Goal: Use online tool/utility: Use online tool/utility

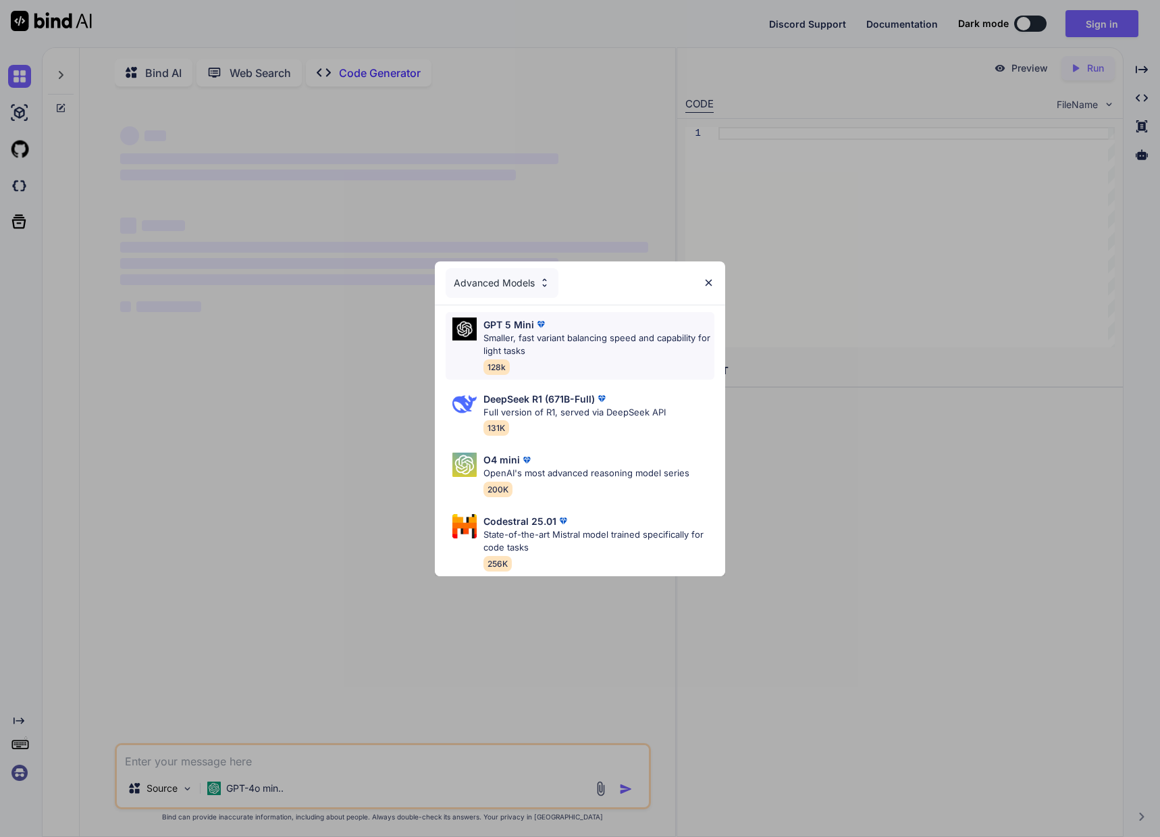
scroll to position [5, 0]
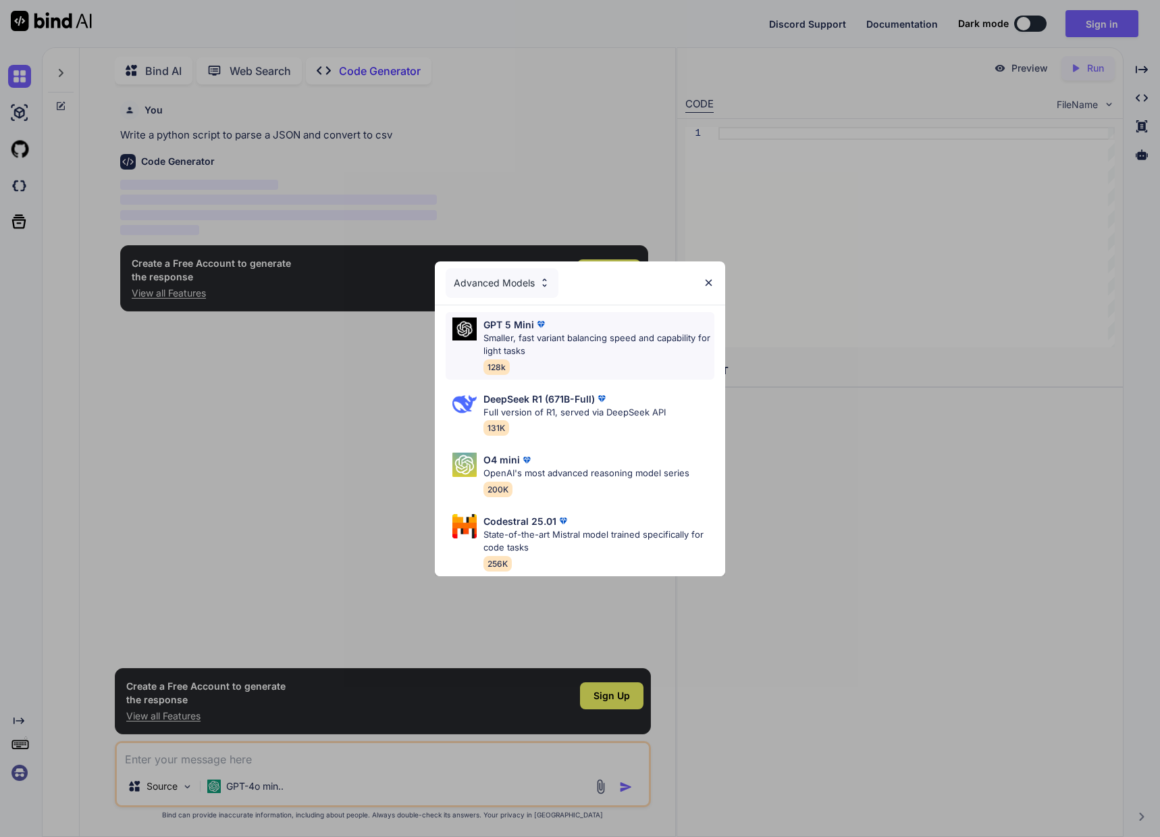
type textarea "x"
click at [532, 281] on div "Advanced Models" at bounding box center [502, 283] width 113 height 30
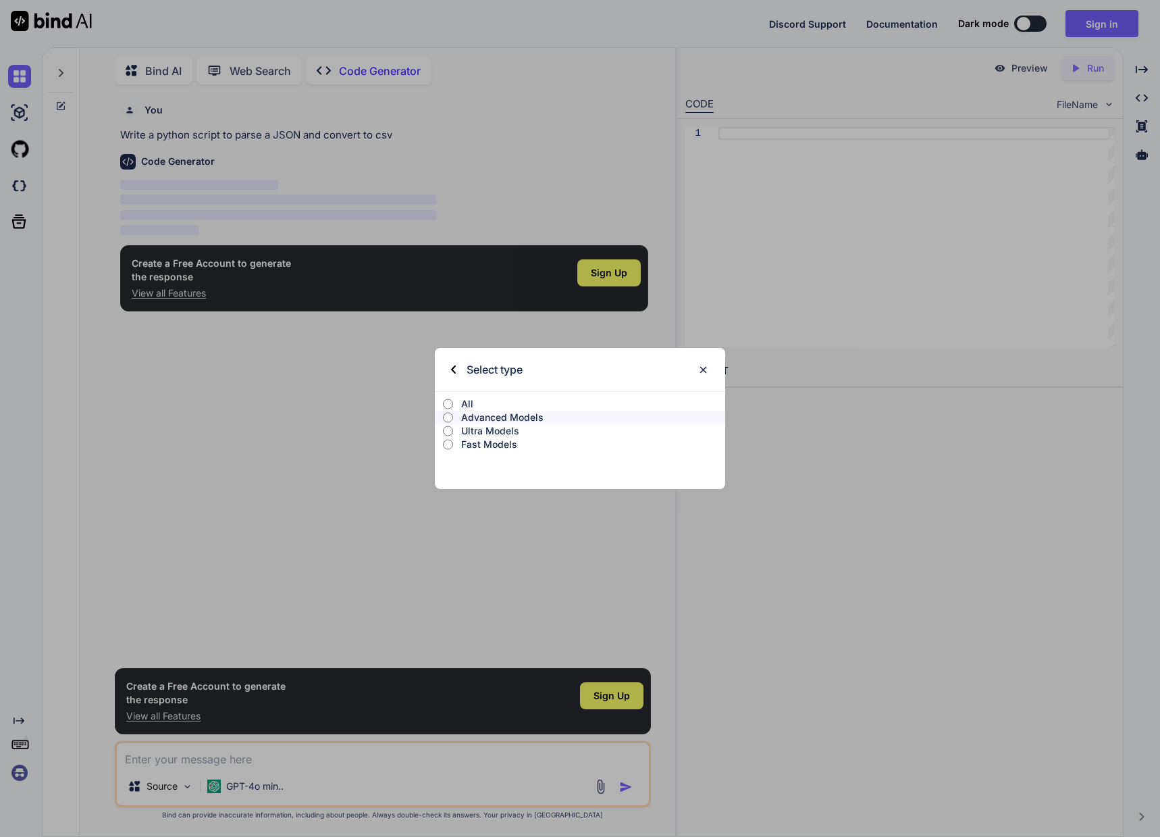
click at [453, 400] on input "All" at bounding box center [448, 403] width 10 height 11
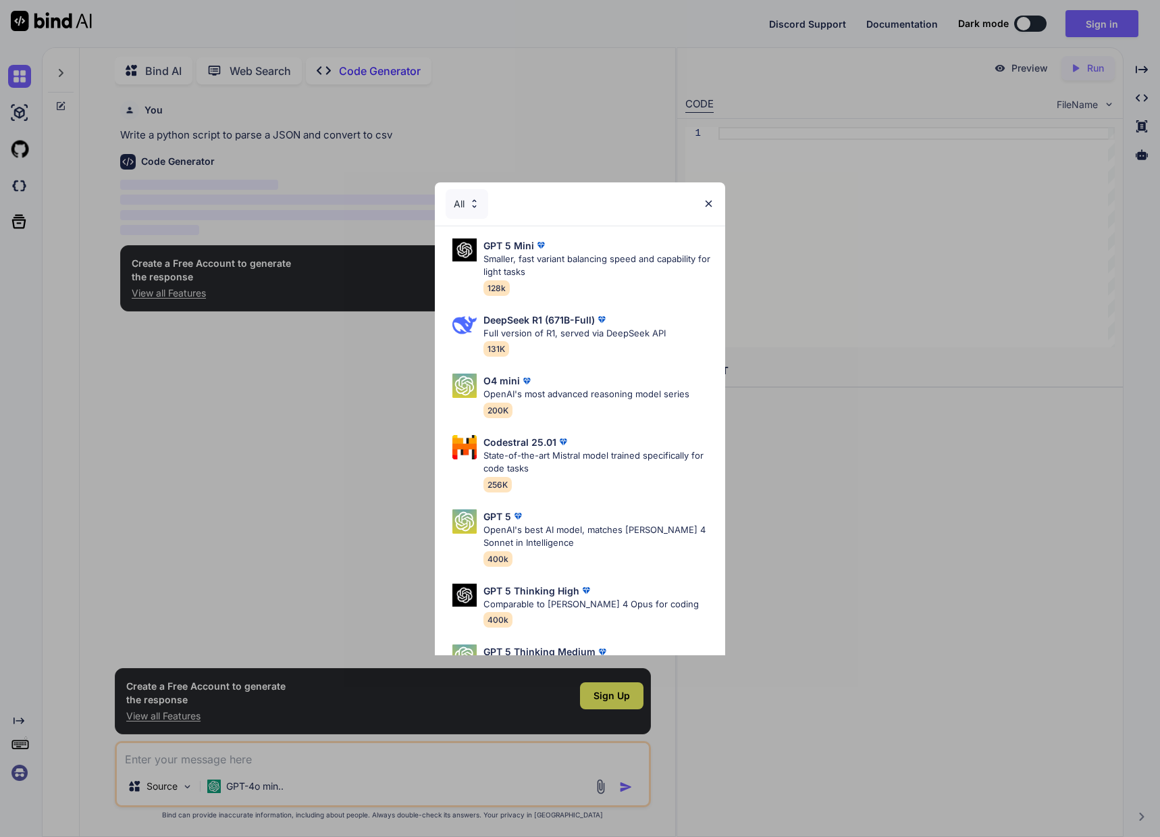
drag, startPoint x: 714, startPoint y: 201, endPoint x: 668, endPoint y: 199, distance: 45.3
click at [714, 201] on img at bounding box center [708, 203] width 11 height 11
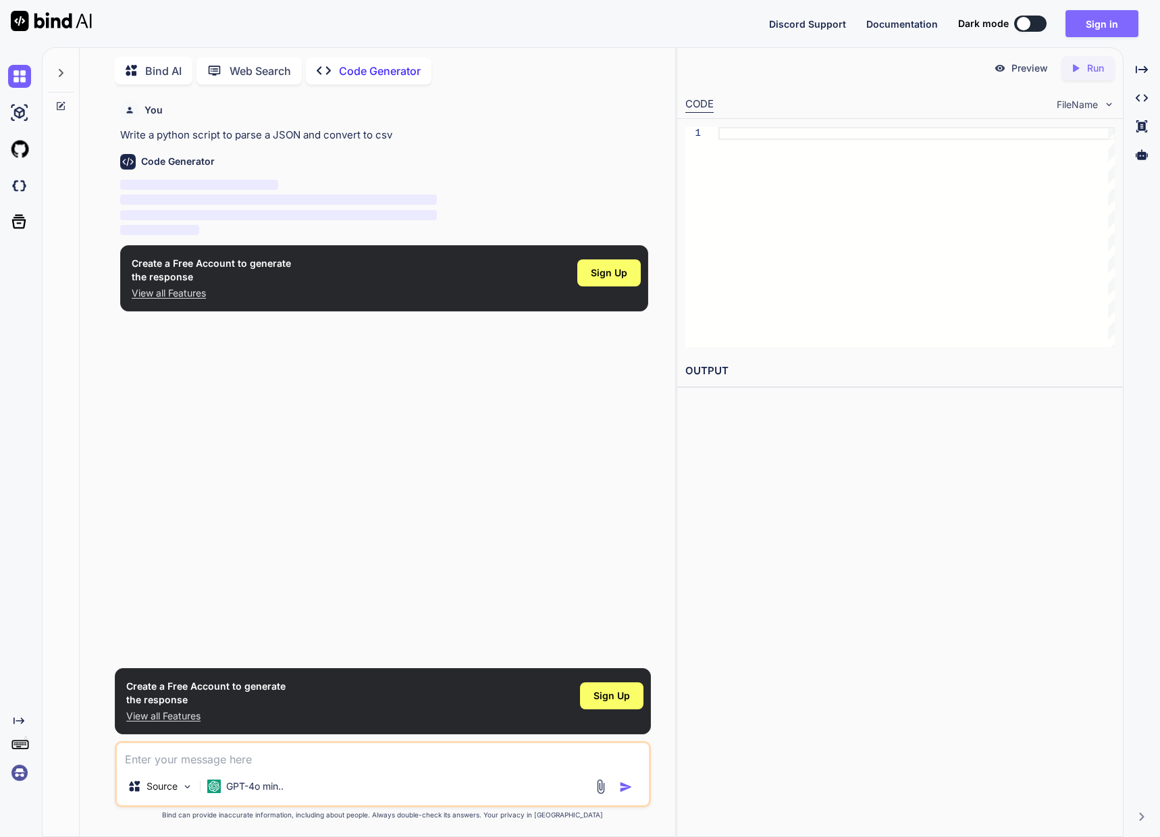
click at [1097, 25] on button "Sign in" at bounding box center [1101, 23] width 73 height 27
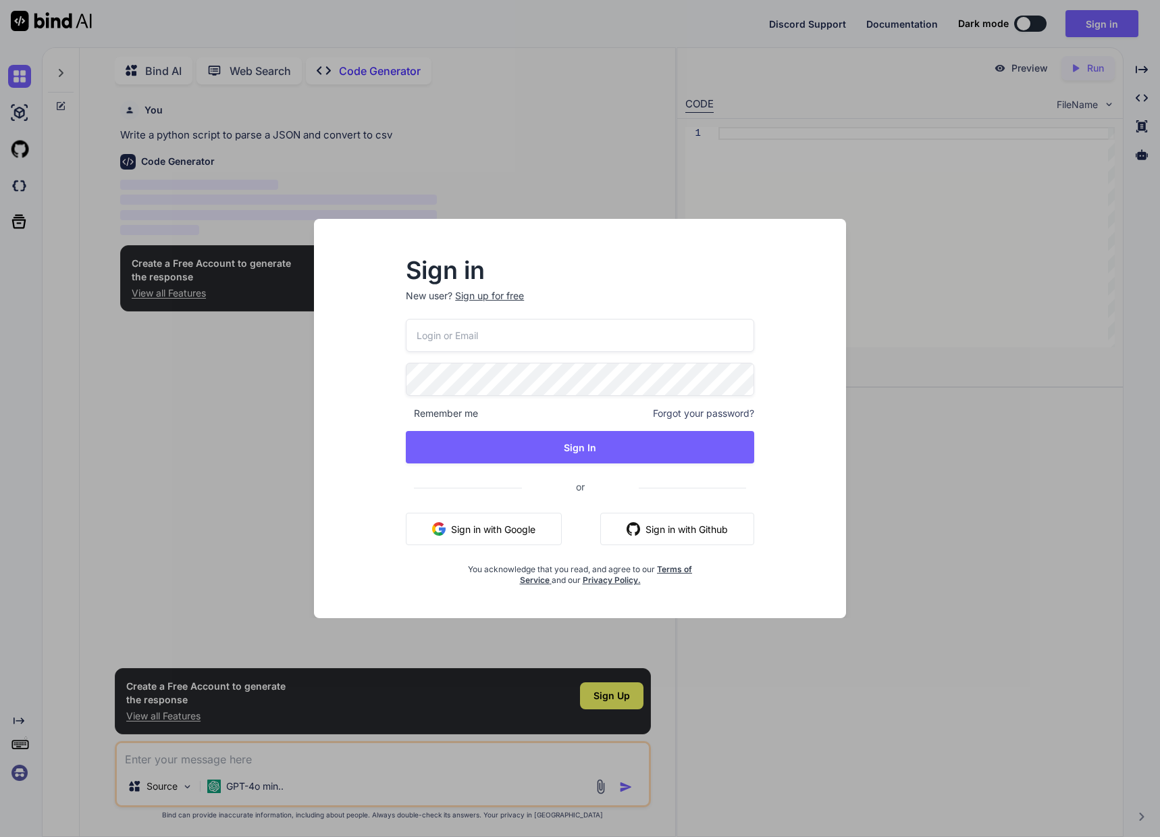
click at [574, 336] on input "email" at bounding box center [580, 335] width 348 height 33
type input "[EMAIL_ADDRESS][DOMAIN_NAME]"
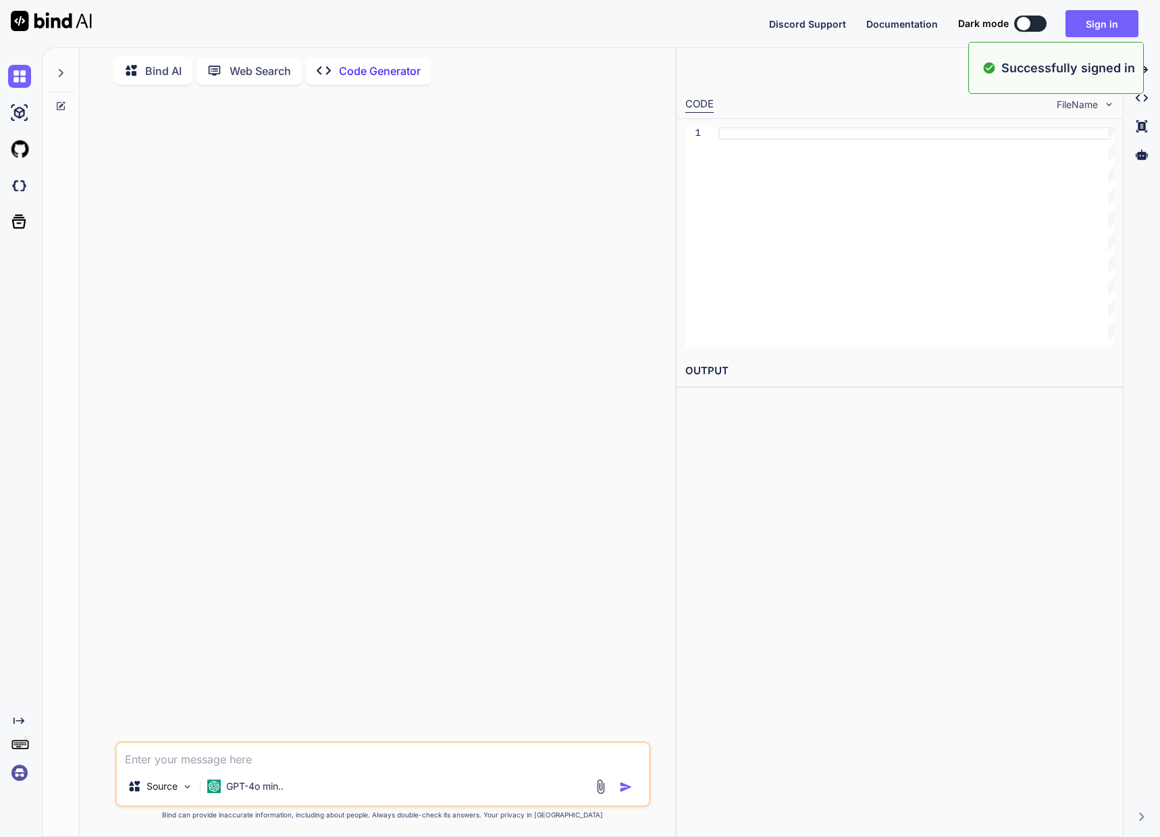
type textarea "x"
click at [1114, 26] on button "Sign in" at bounding box center [1101, 23] width 73 height 27
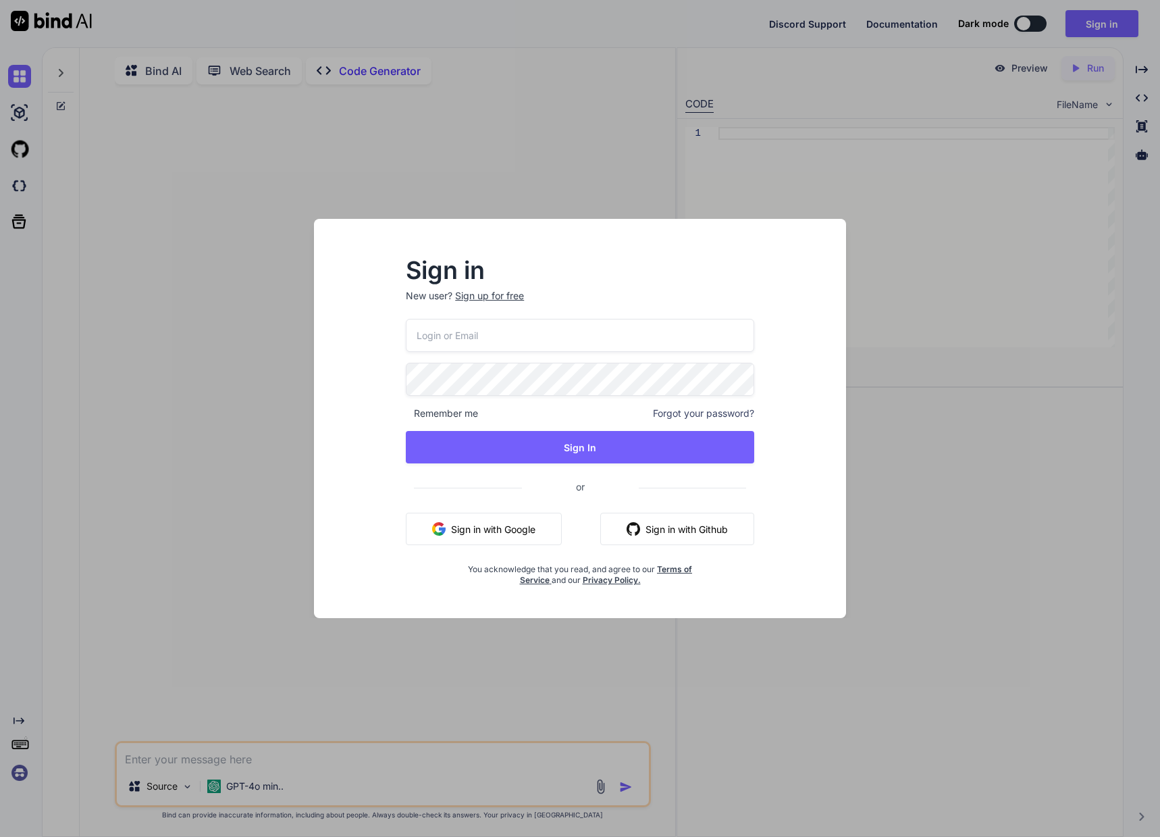
click at [537, 337] on input "email" at bounding box center [580, 335] width 348 height 33
type input "[EMAIL_ADDRESS][DOMAIN_NAME]"
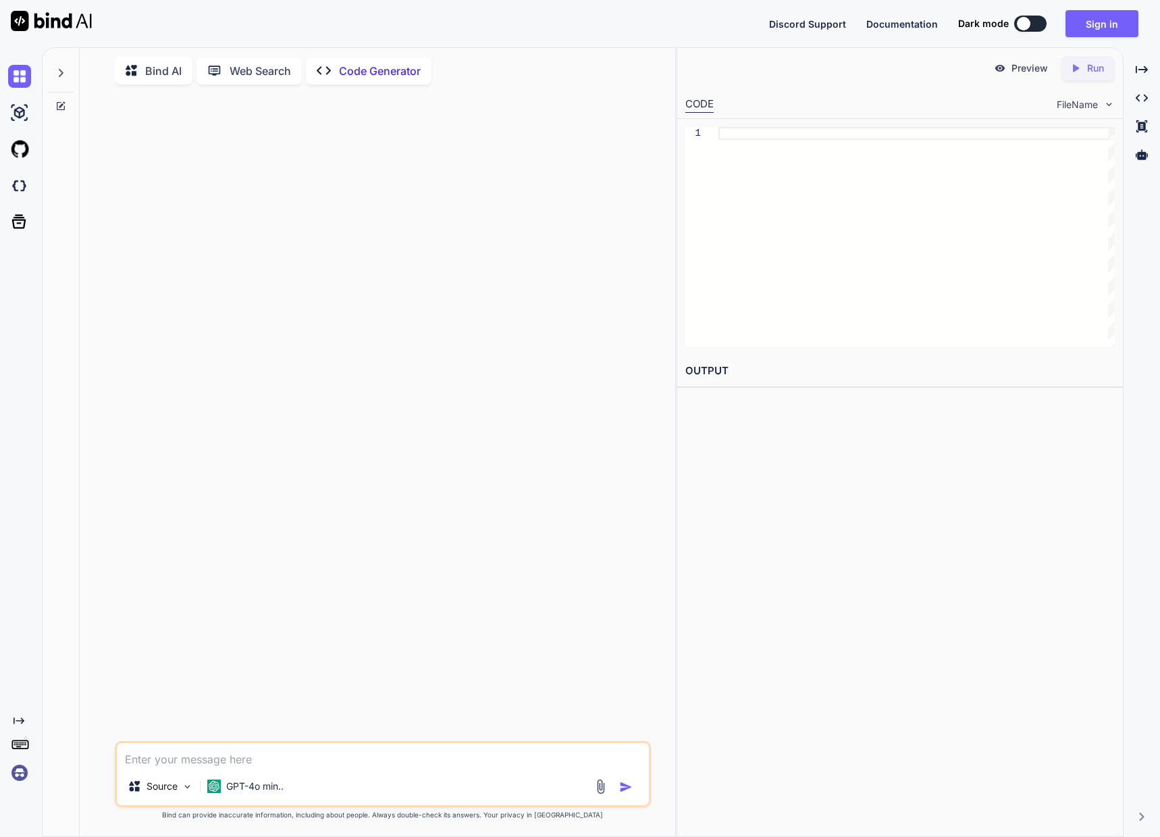
click at [20, 776] on img at bounding box center [19, 772] width 23 height 23
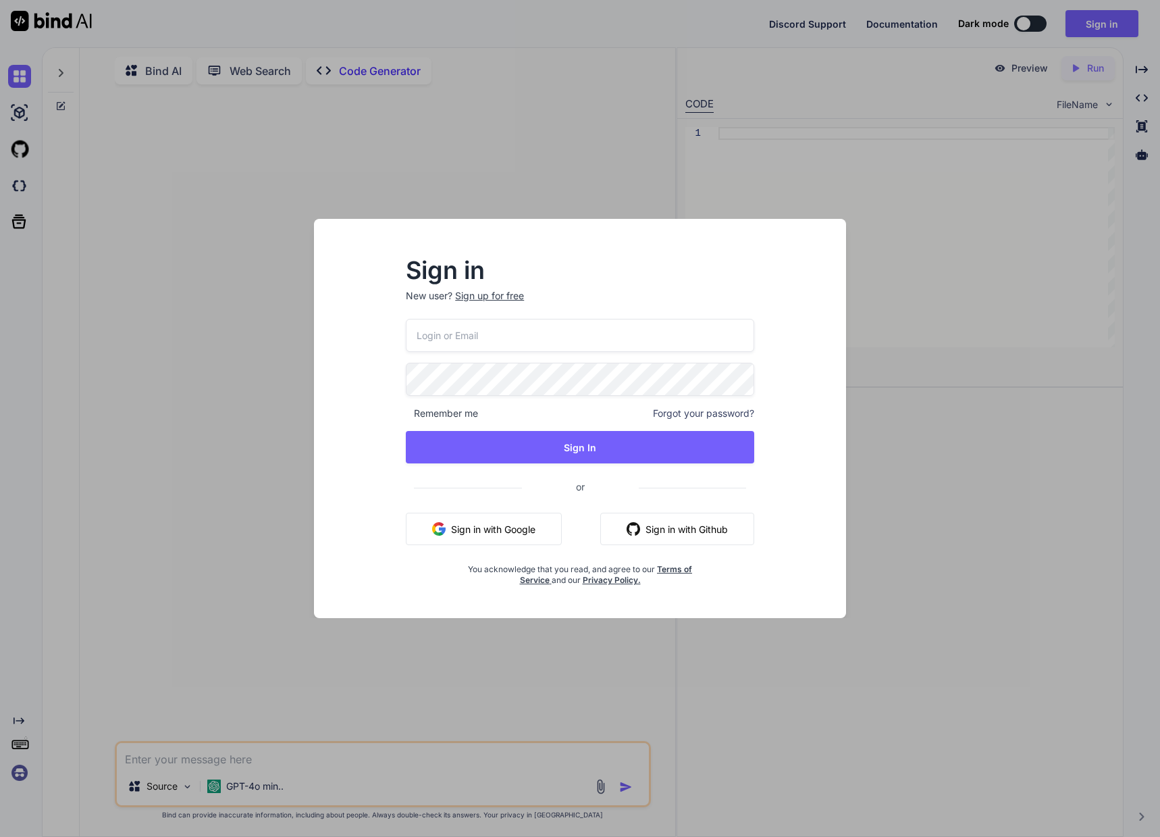
click at [862, 519] on div "Sign in New user? Sign up for free Remember me Forgot your password? Sign In or…" at bounding box center [580, 418] width 580 height 399
click at [889, 571] on div "Sign in New user? Sign up for free Remember me Forgot your password? Sign In or…" at bounding box center [580, 418] width 1160 height 837
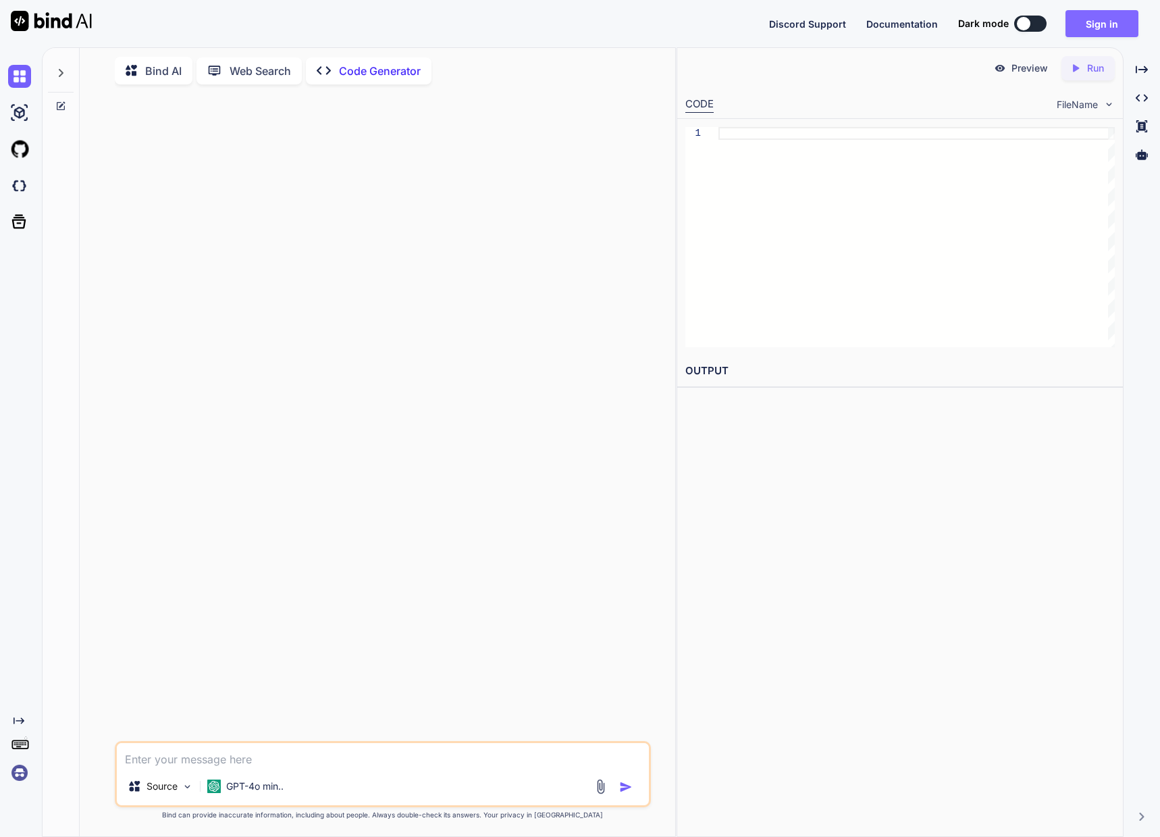
click at [1105, 21] on button "Sign in" at bounding box center [1101, 23] width 73 height 27
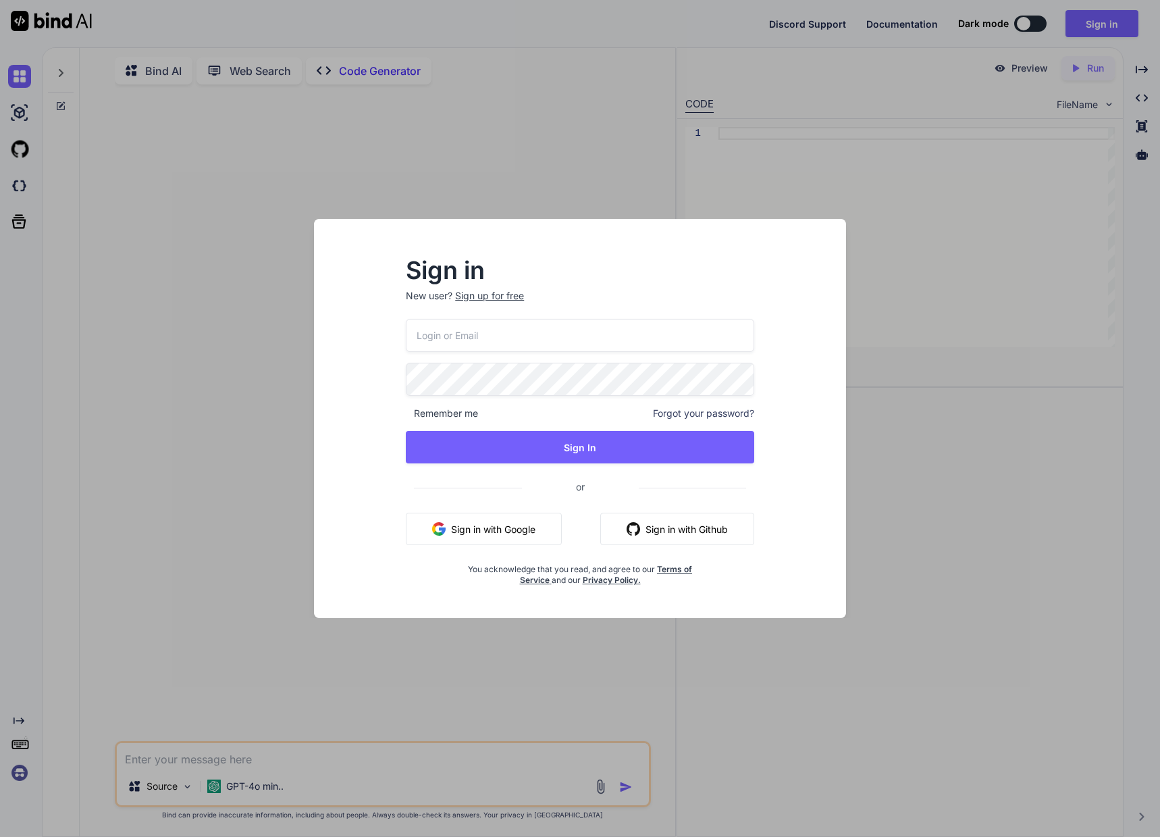
click at [559, 329] on input "email" at bounding box center [580, 335] width 348 height 33
type input "[EMAIL_ADDRESS][DOMAIN_NAME]"
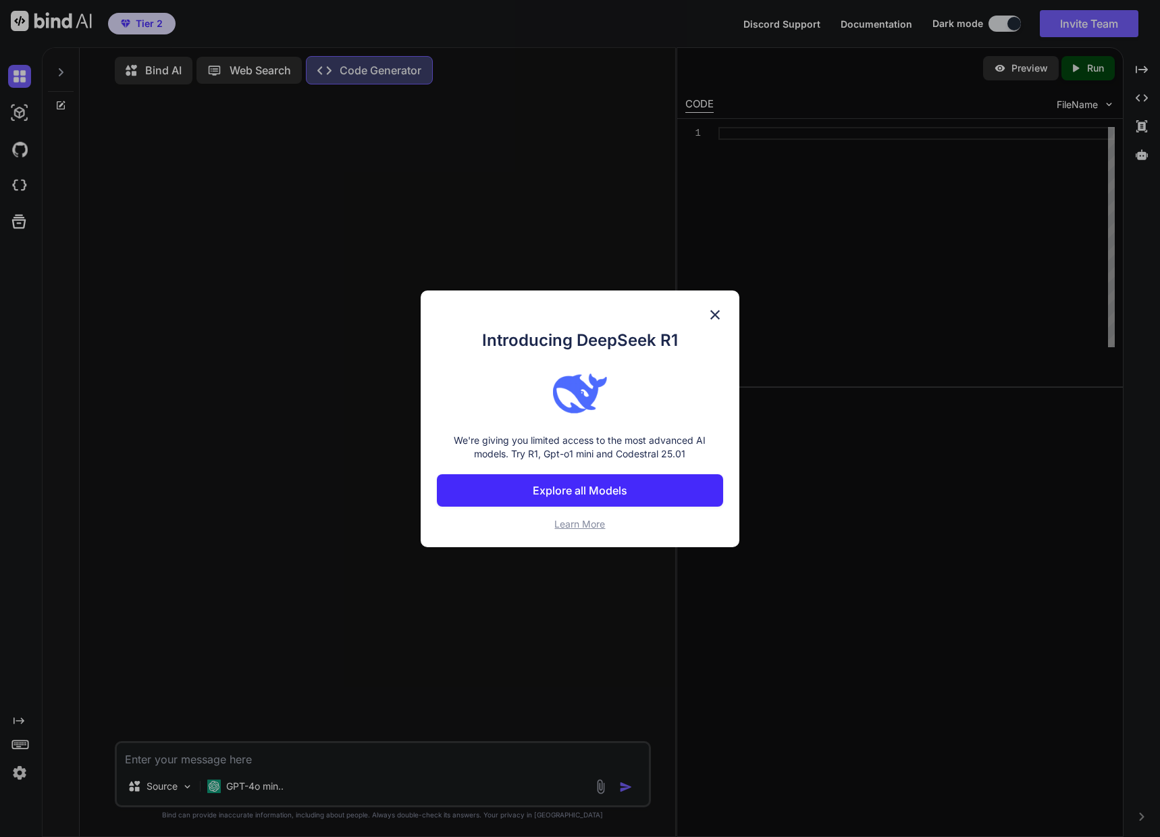
click at [510, 383] on div at bounding box center [580, 393] width 286 height 54
click at [715, 316] on img at bounding box center [715, 315] width 16 height 16
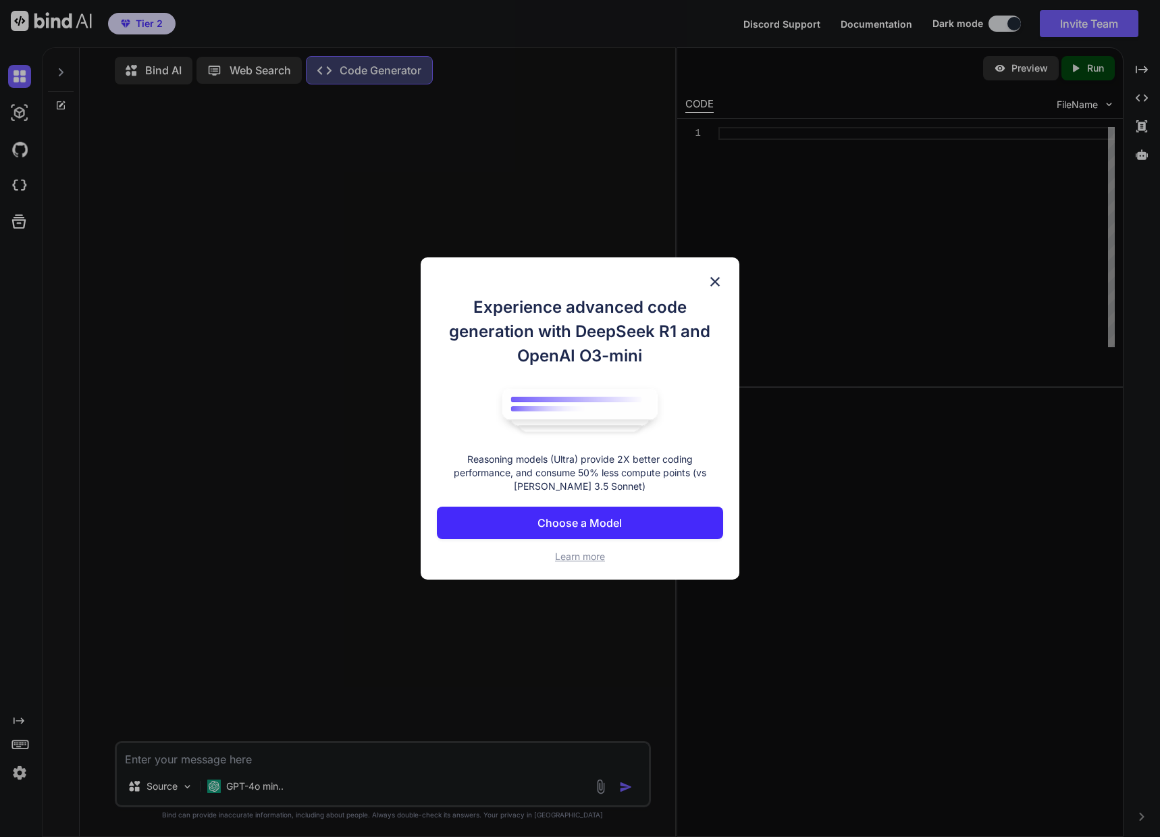
click at [600, 518] on p "Choose a Model" at bounding box center [579, 523] width 84 height 16
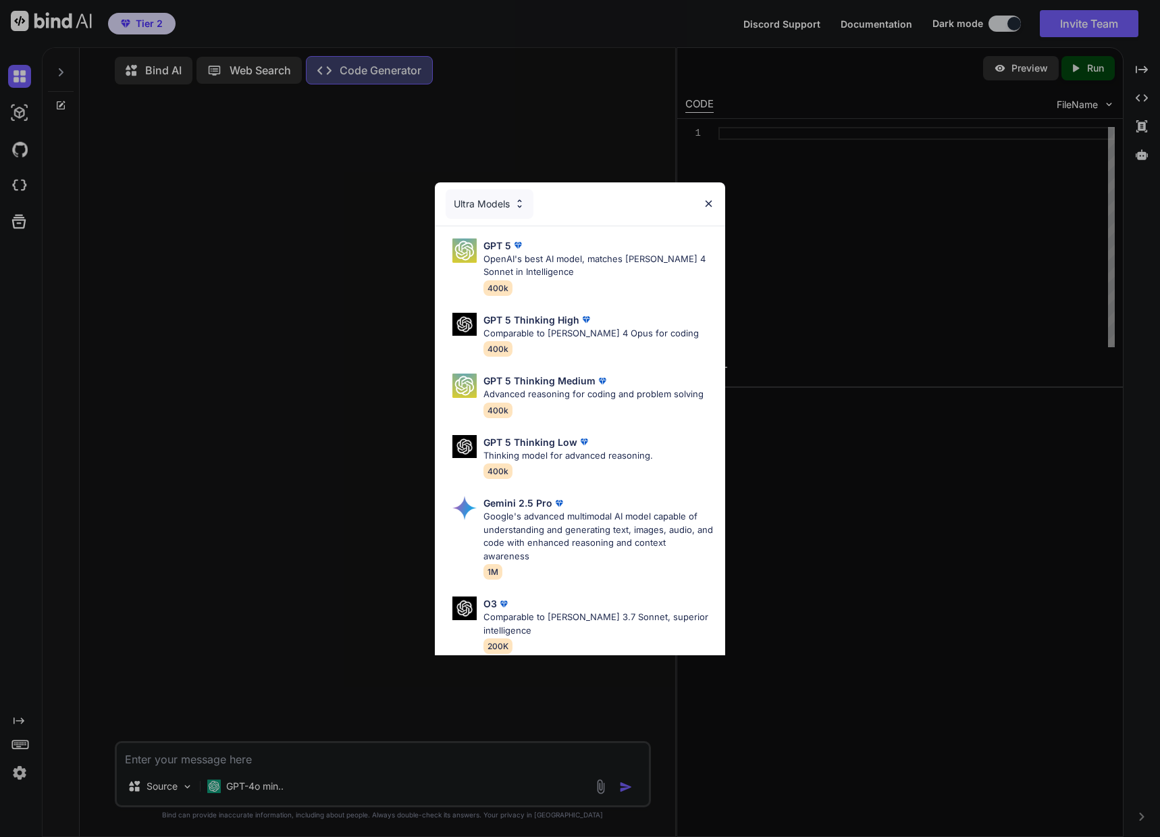
click at [511, 203] on div "Ultra Models" at bounding box center [490, 204] width 88 height 30
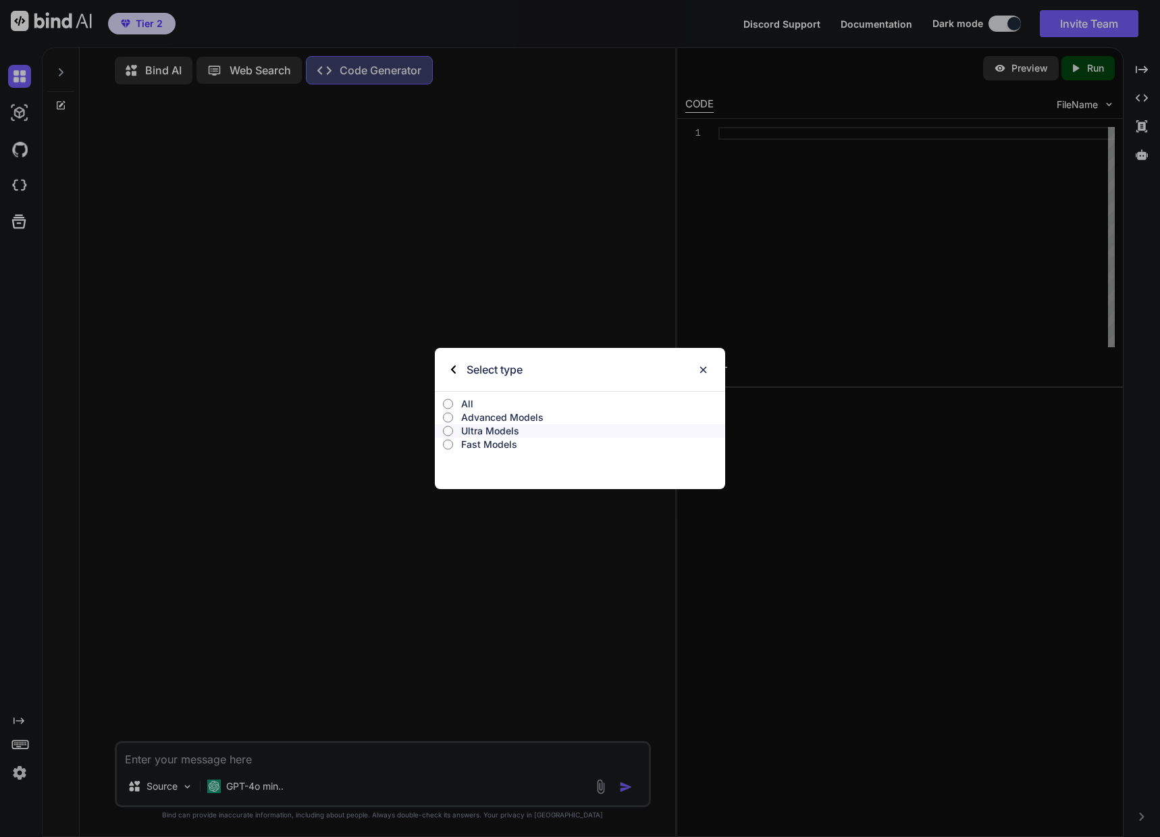
click at [502, 432] on p "Ultra Models" at bounding box center [593, 431] width 264 height 14
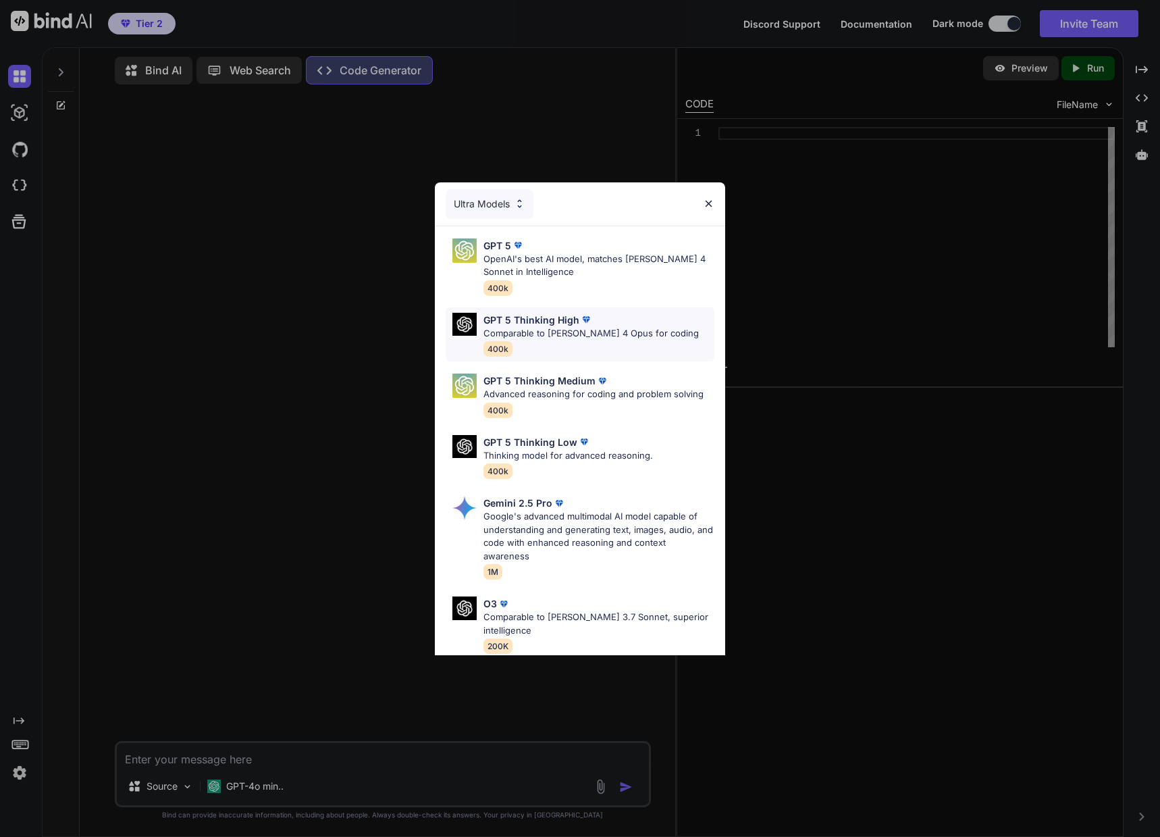
click at [612, 332] on p "Comparable to [PERSON_NAME] 4 Opus for coding" at bounding box center [590, 334] width 215 height 14
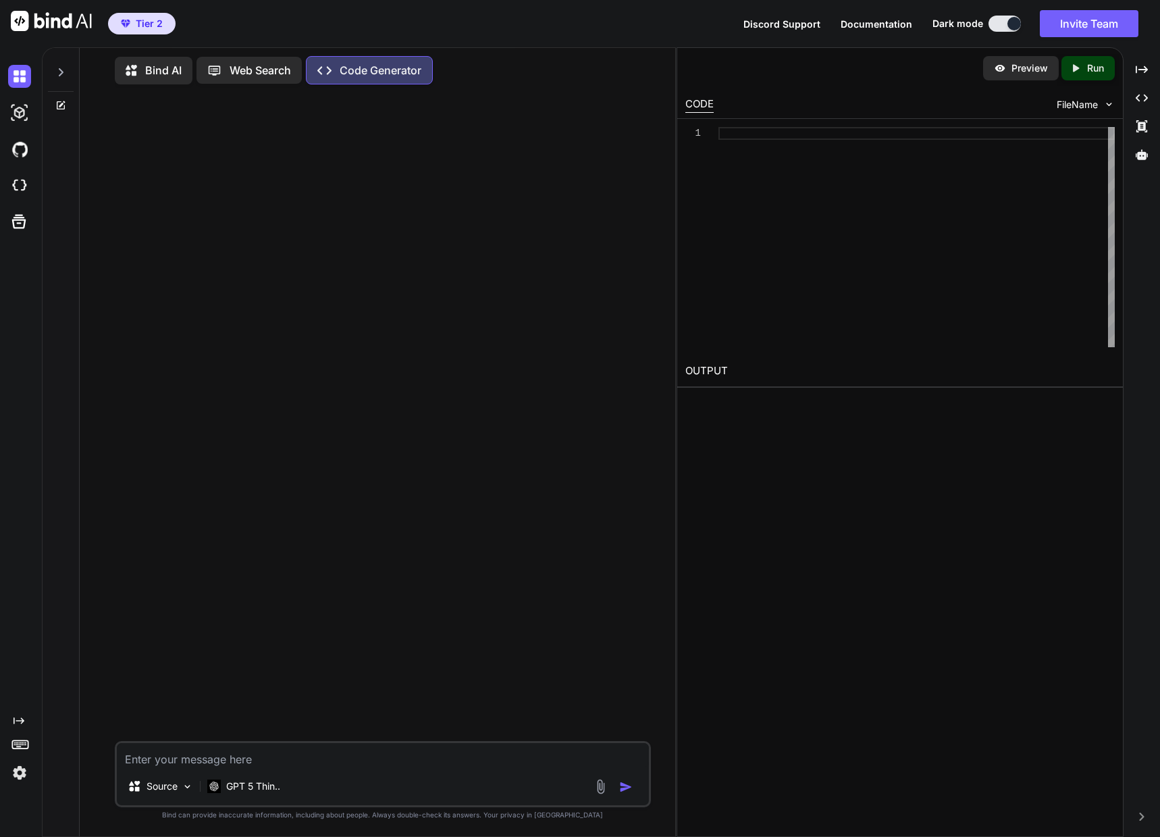
click at [21, 720] on icon "Created with Pixso." at bounding box center [19, 720] width 11 height 11
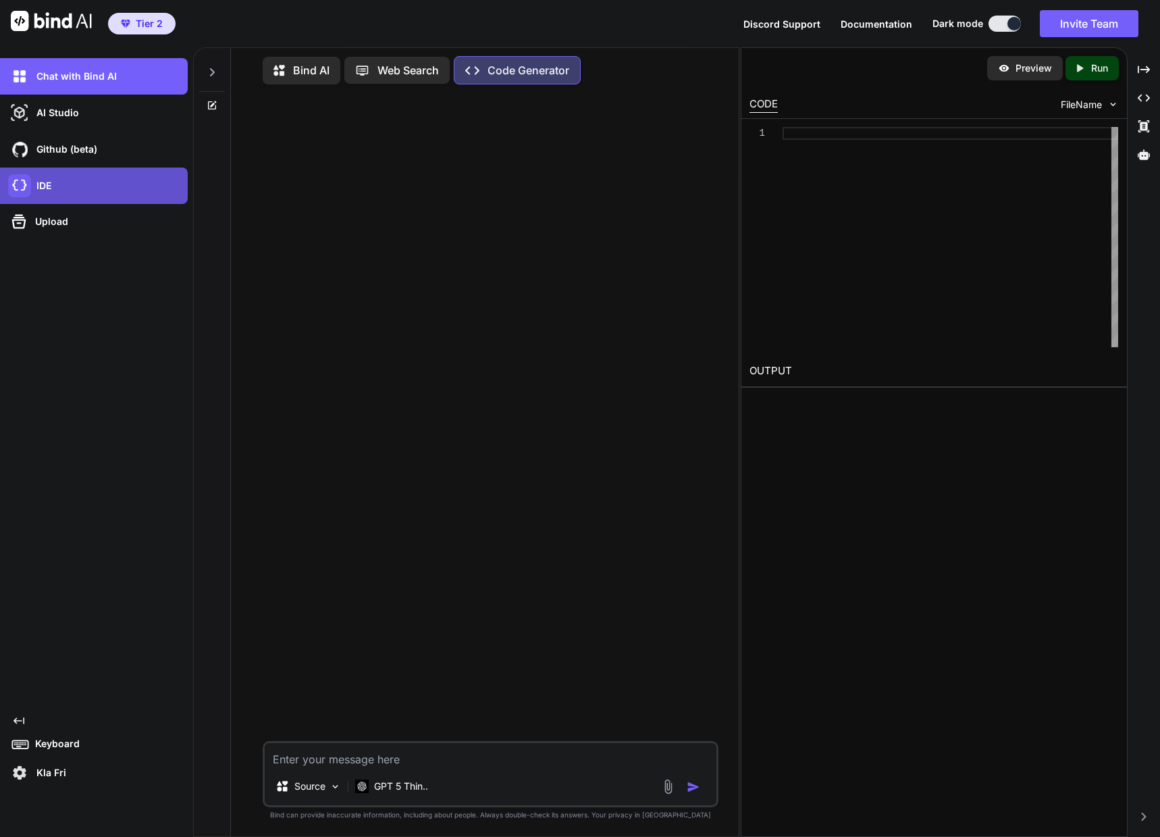
click at [16, 183] on img at bounding box center [19, 185] width 23 height 23
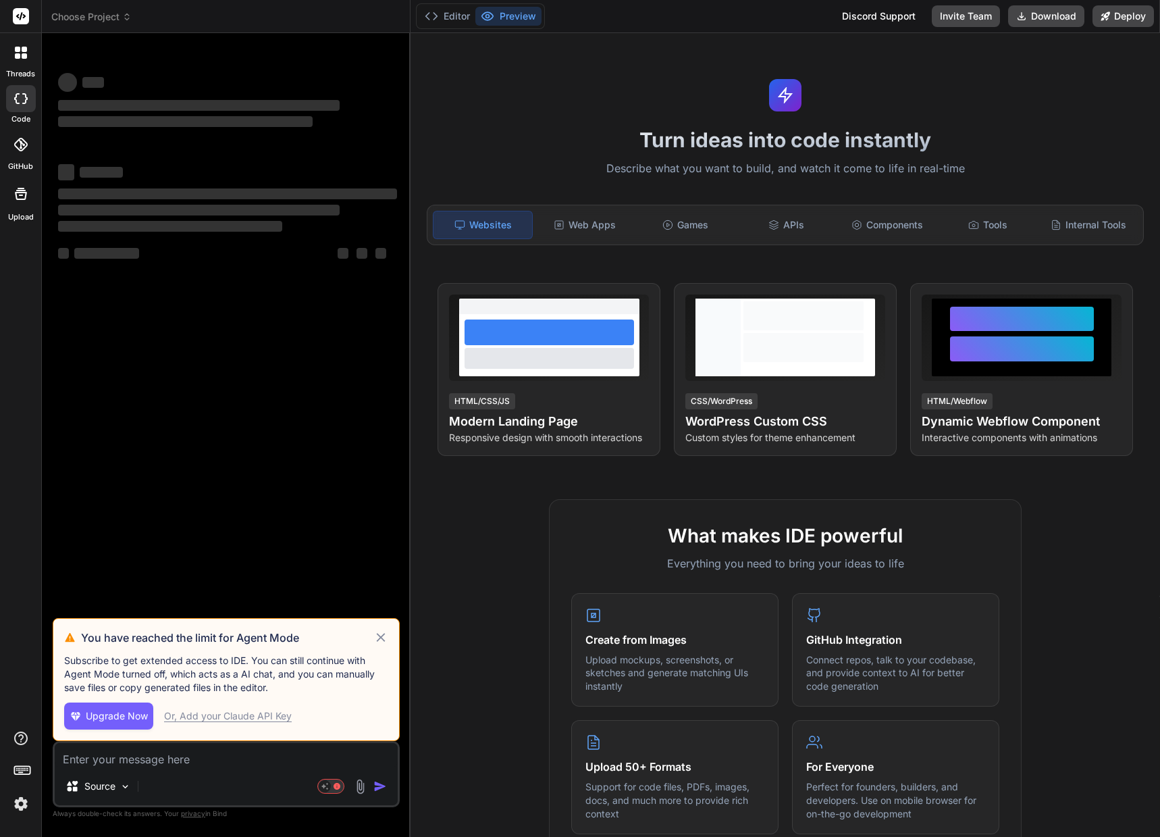
drag, startPoint x: 0, startPoint y: 0, endPoint x: 16, endPoint y: 183, distance: 183.7
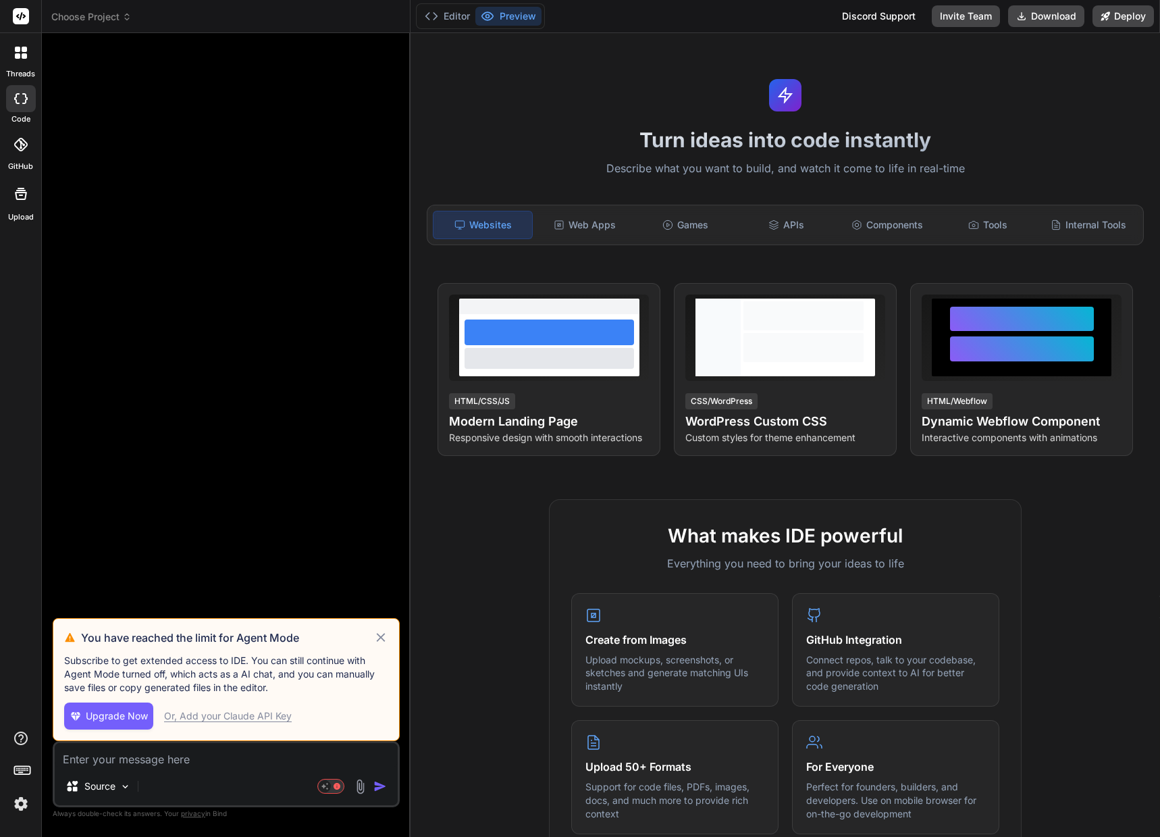
drag, startPoint x: 16, startPoint y: 183, endPoint x: 7, endPoint y: 300, distance: 117.8
click at [7, 300] on div "threads code GitHub Upload" at bounding box center [21, 418] width 42 height 837
click at [386, 635] on icon at bounding box center [381, 637] width 16 height 16
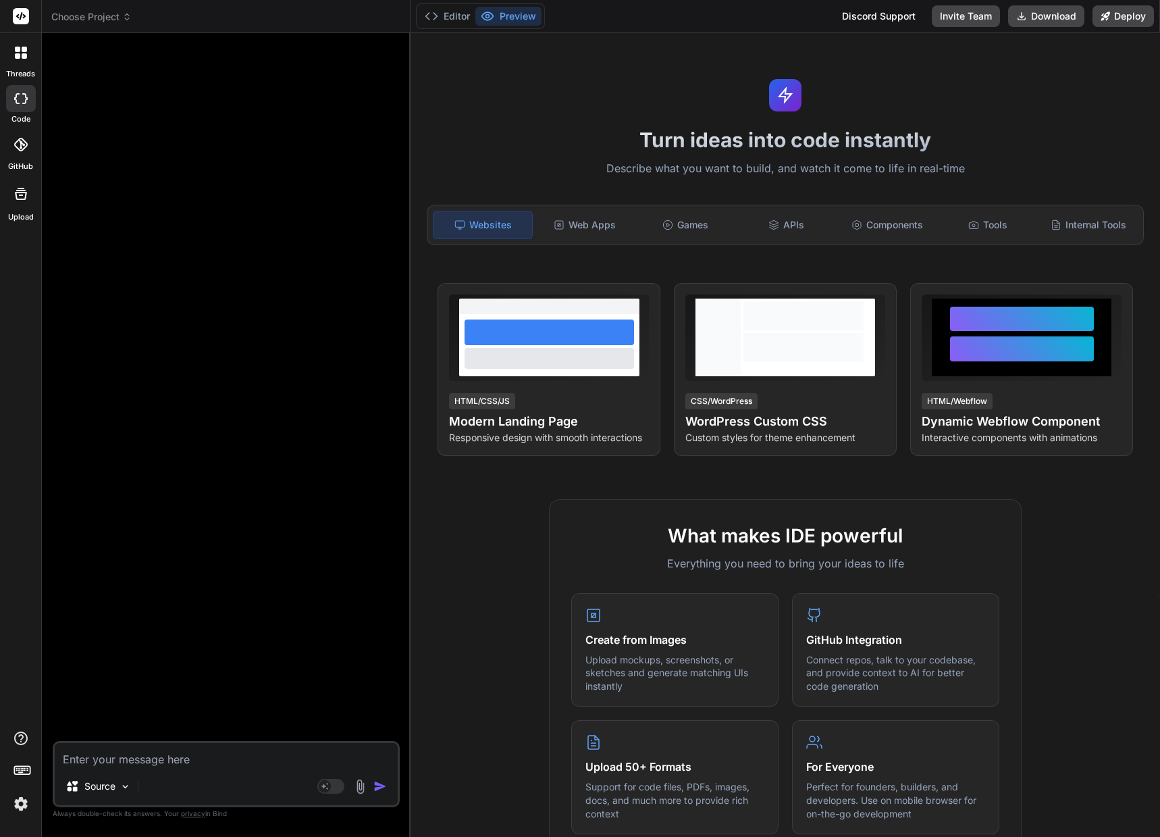
click at [98, 21] on span "Choose Project" at bounding box center [91, 17] width 80 height 14
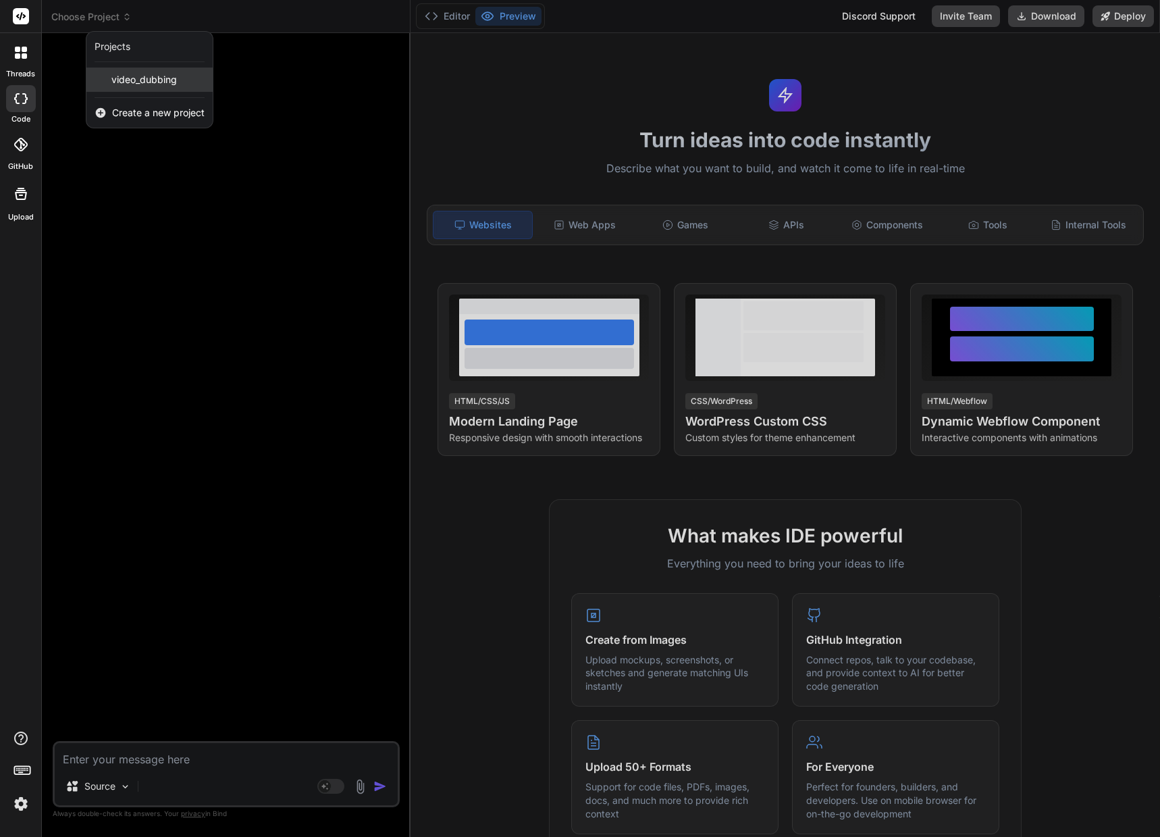
click at [132, 77] on span "video_dubbing" at bounding box center [143, 80] width 65 height 14
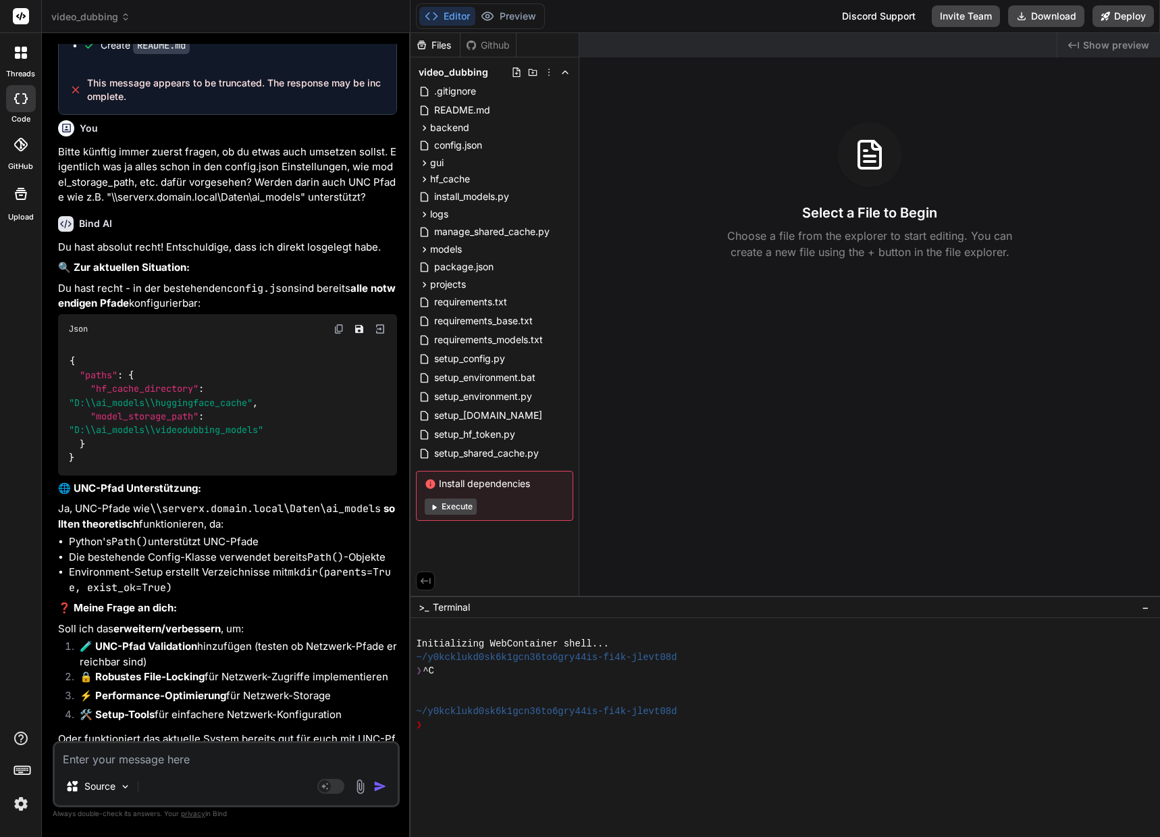
scroll to position [3944, 0]
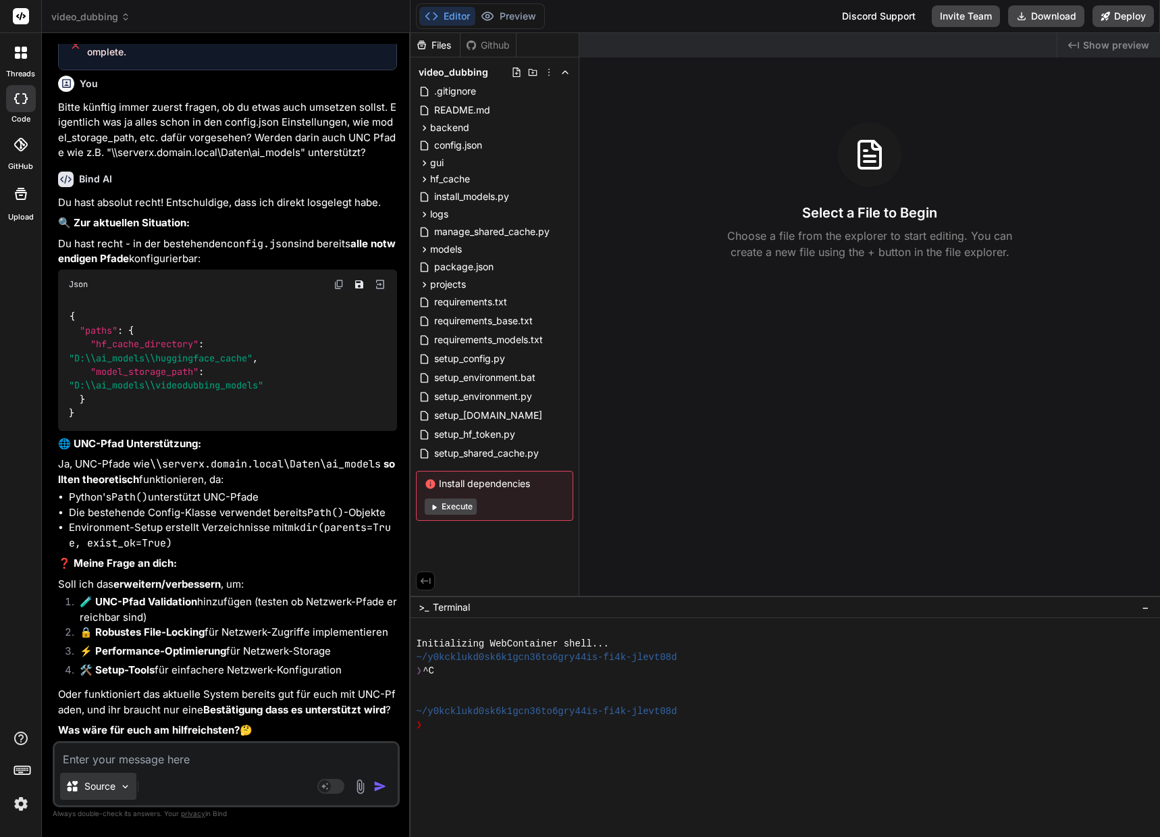
click at [121, 786] on img at bounding box center [125, 786] width 11 height 11
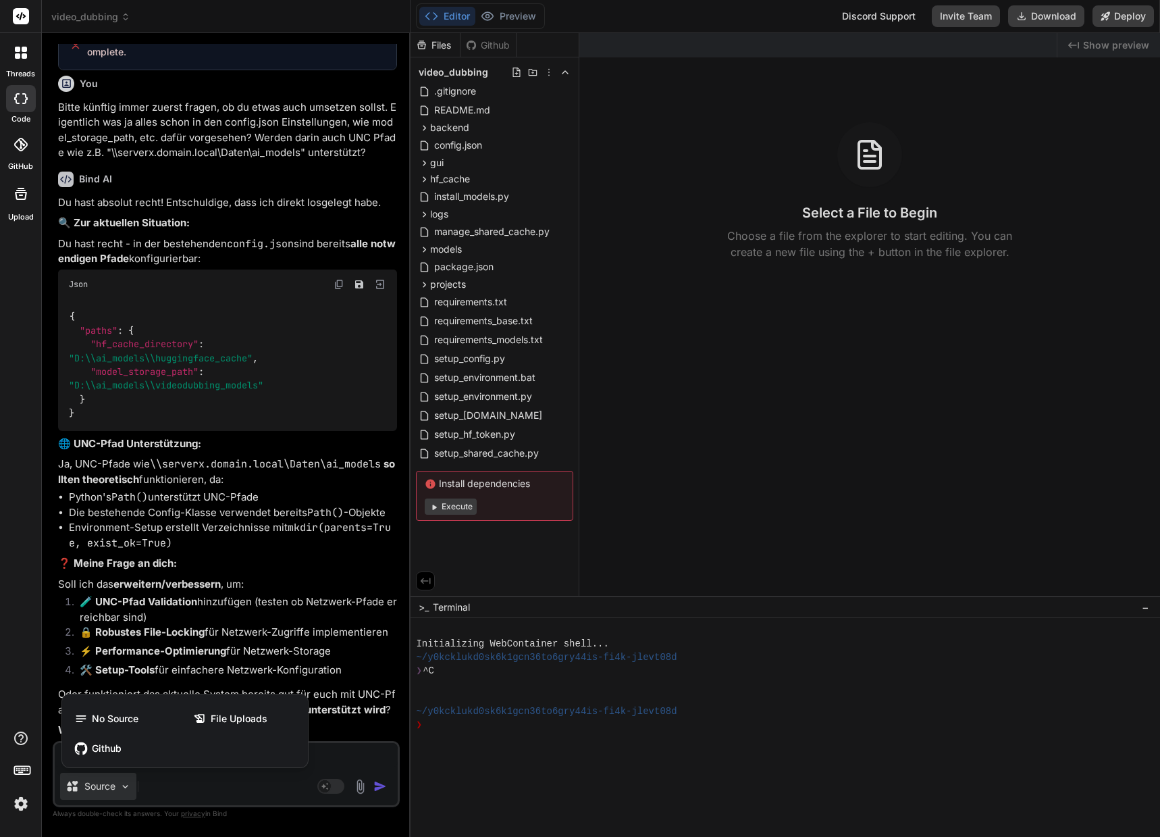
click at [192, 795] on div at bounding box center [580, 418] width 1160 height 837
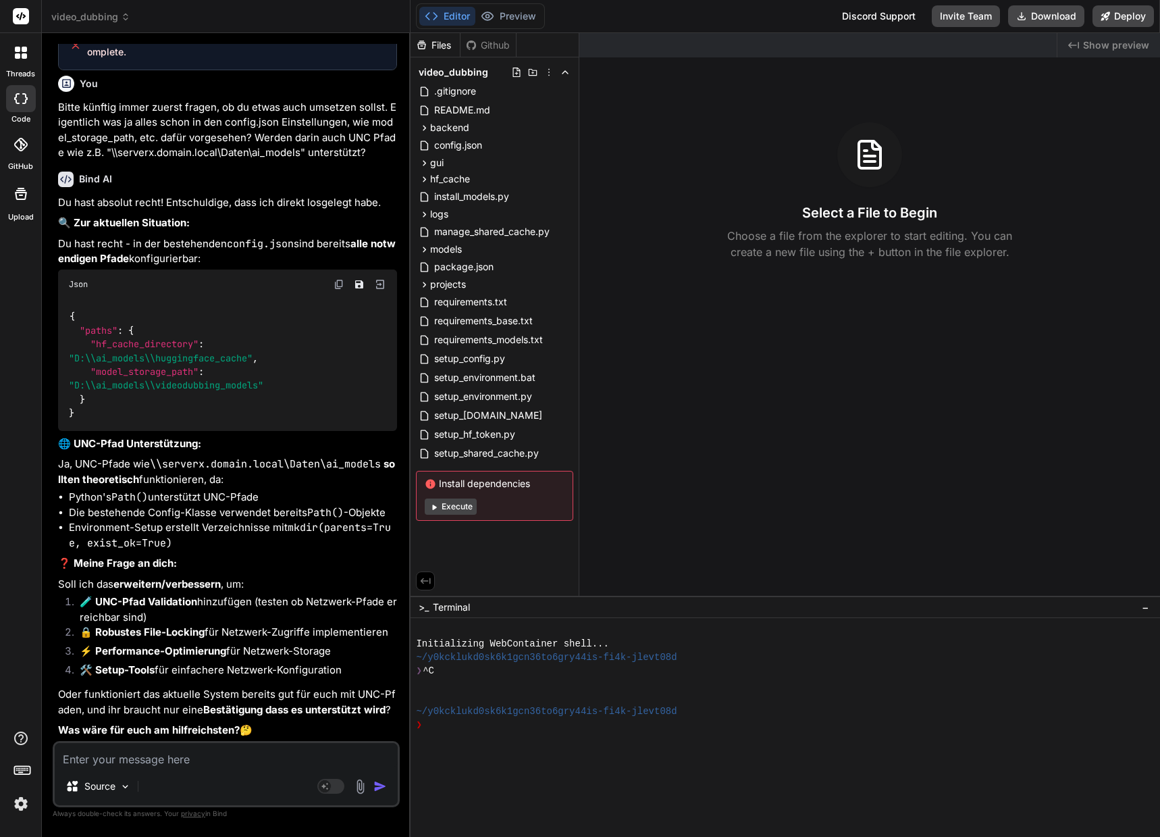
click at [22, 805] on img at bounding box center [20, 803] width 23 height 23
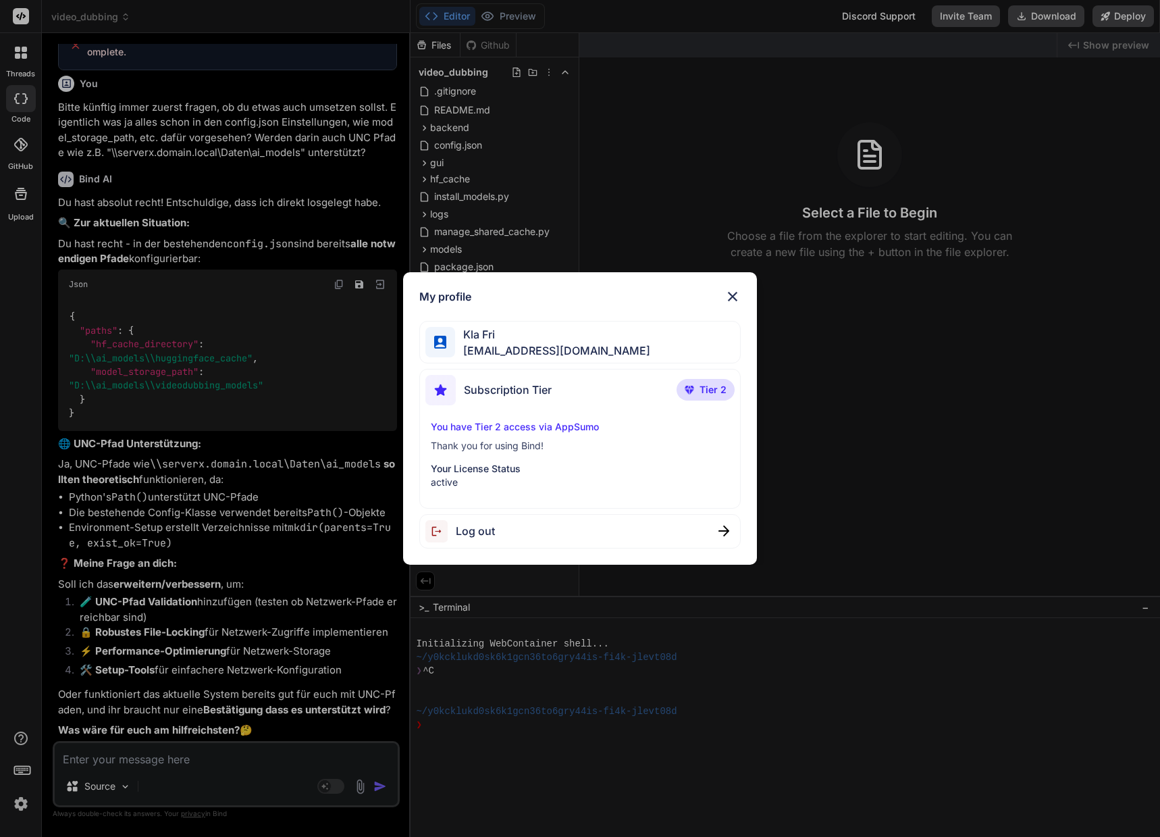
click at [562, 429] on p "You have Tier 2 access via AppSumo" at bounding box center [580, 427] width 299 height 14
drag, startPoint x: 519, startPoint y: 393, endPoint x: 517, endPoint y: 380, distance: 12.9
click at [519, 393] on span "Subscription Tier" at bounding box center [508, 389] width 88 height 16
click at [521, 340] on span "Kla Fri" at bounding box center [552, 334] width 195 height 16
click at [733, 294] on img at bounding box center [732, 296] width 16 height 16
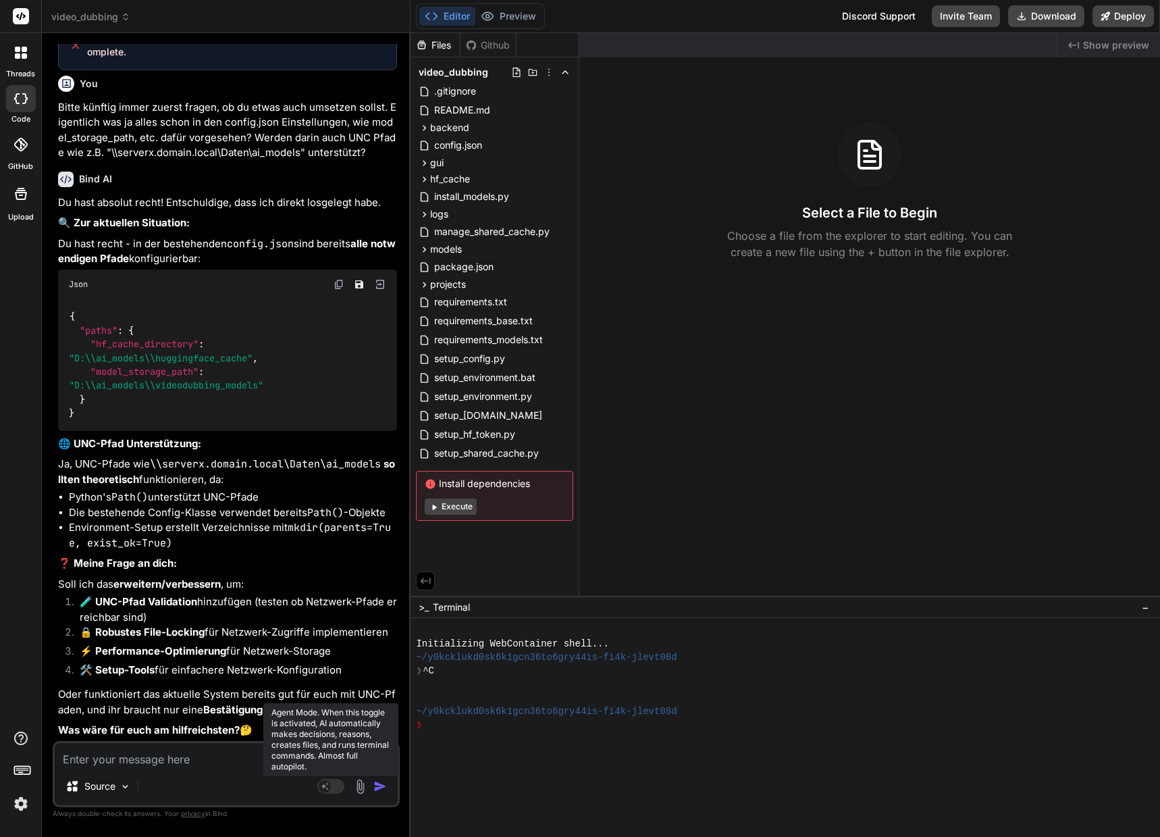
click at [336, 786] on rect at bounding box center [330, 786] width 27 height 15
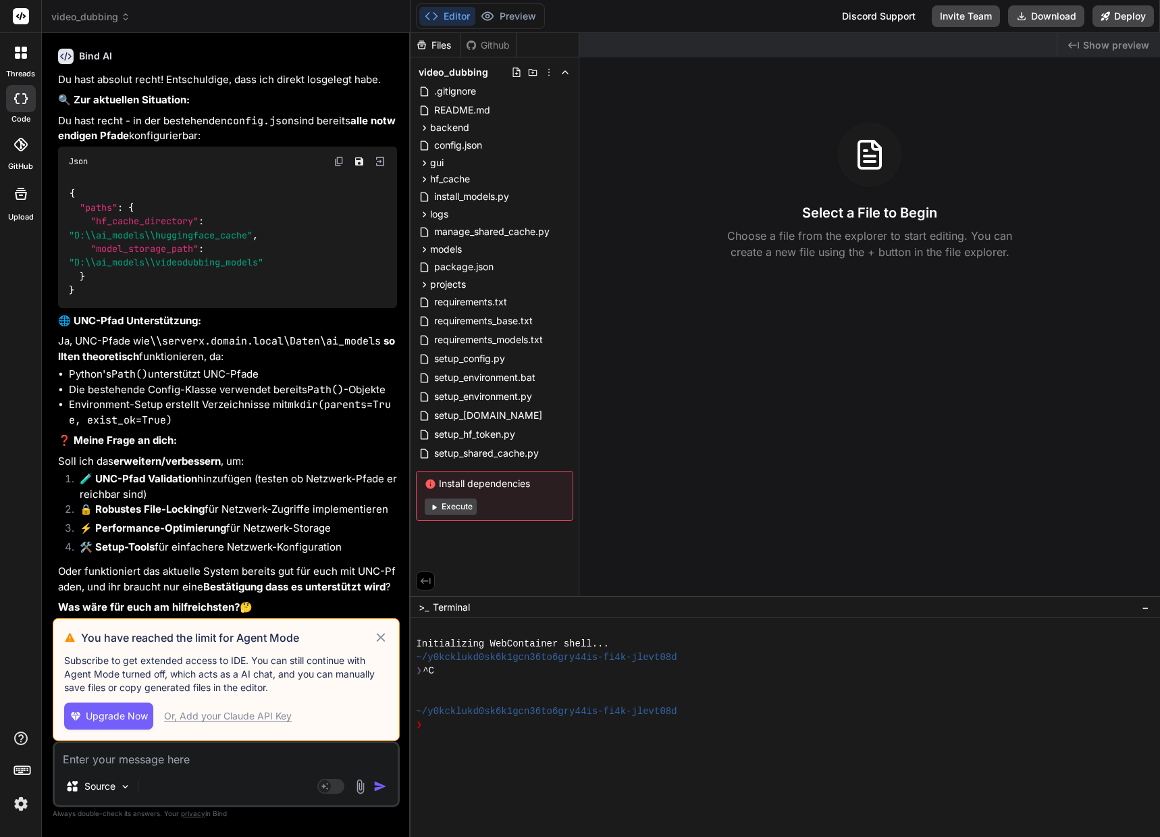
click at [248, 768] on div "Source Agent Mode. When this toggle is activated, AI automatically makes decisi…" at bounding box center [226, 774] width 347 height 66
click at [384, 639] on icon at bounding box center [381, 637] width 16 height 16
type textarea "x"
